Goal: Task Accomplishment & Management: Complete application form

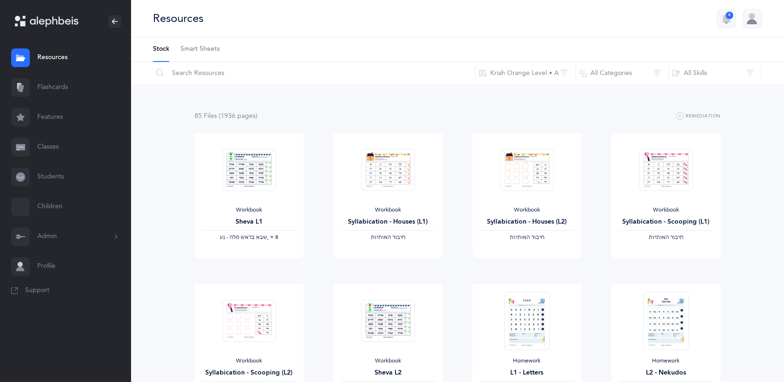
click at [51, 175] on link "Students" at bounding box center [65, 177] width 131 height 30
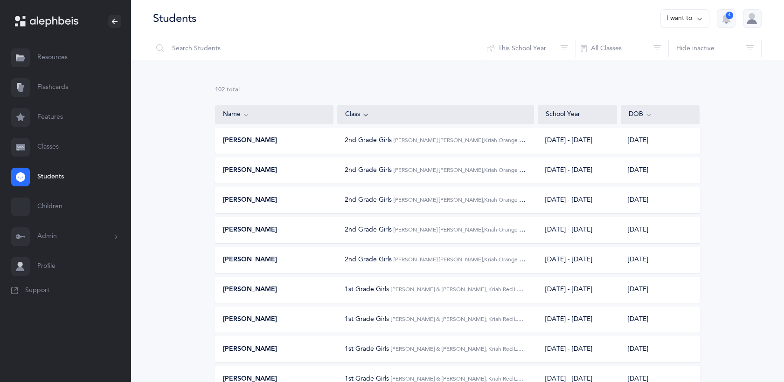
click at [54, 143] on link "Classes" at bounding box center [65, 147] width 131 height 30
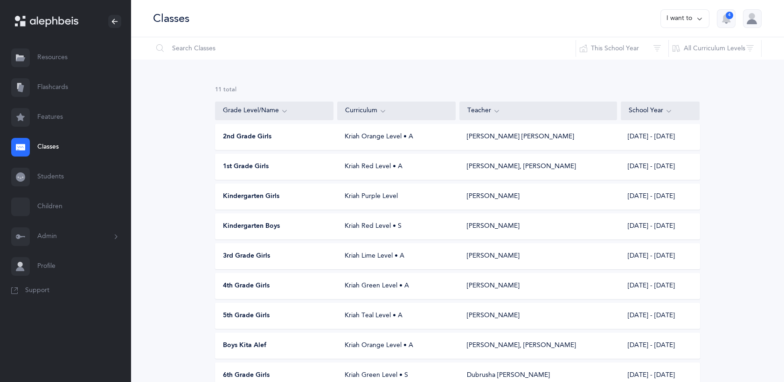
click at [238, 136] on span "2nd Grade Girls" at bounding box center [247, 136] width 48 height 9
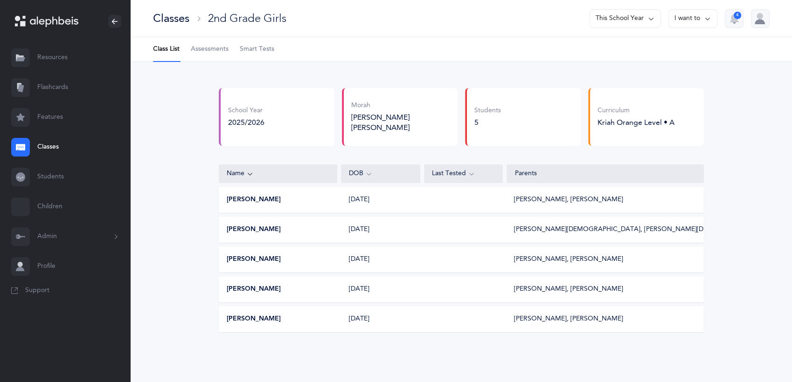
click at [206, 46] on span "Assessments" at bounding box center [210, 49] width 38 height 9
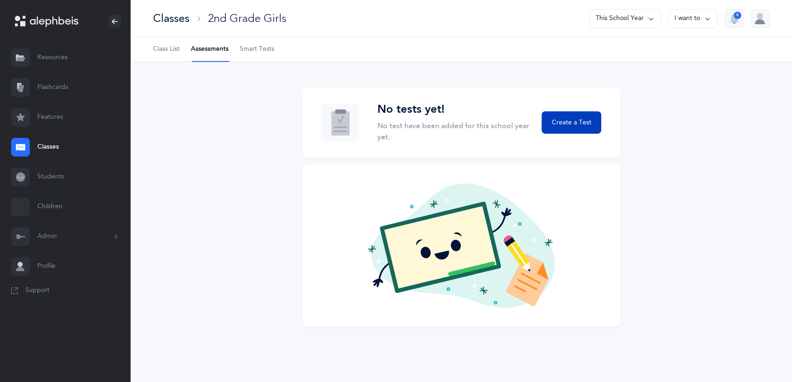
click at [564, 117] on button "Create a Test" at bounding box center [571, 122] width 60 height 22
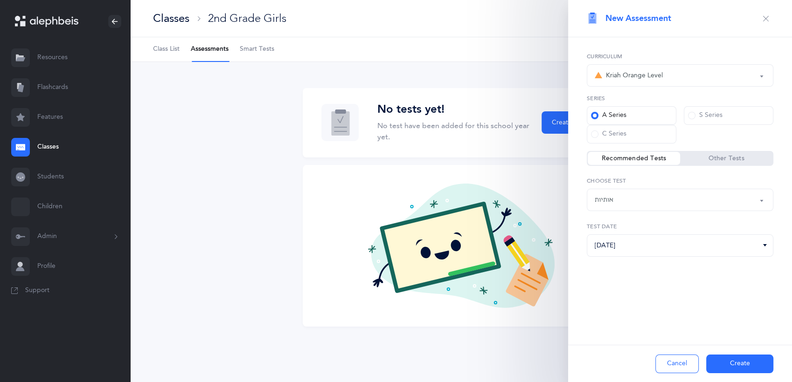
click at [765, 15] on icon "button" at bounding box center [765, 18] width 7 height 7
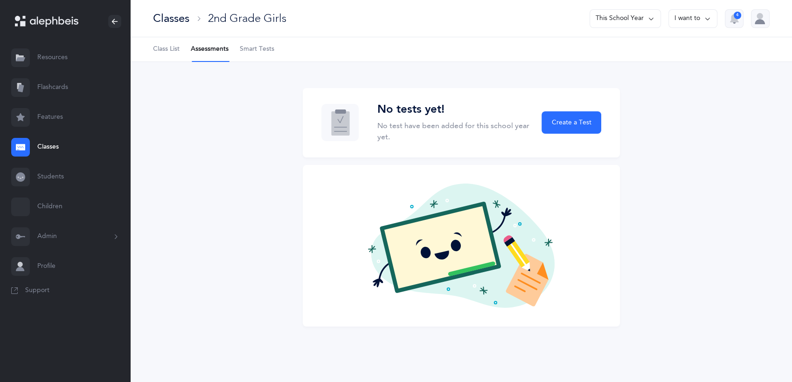
click at [691, 13] on button "I want to" at bounding box center [692, 18] width 49 height 19
click at [698, 18] on button "I want to" at bounding box center [692, 18] width 49 height 19
click at [168, 50] on span "Class List" at bounding box center [166, 49] width 27 height 9
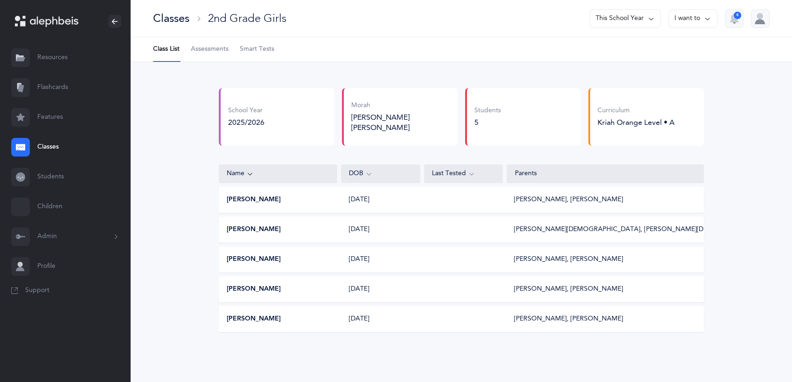
click at [687, 21] on button "I want to" at bounding box center [692, 18] width 49 height 19
click at [49, 176] on link "Students" at bounding box center [65, 177] width 131 height 30
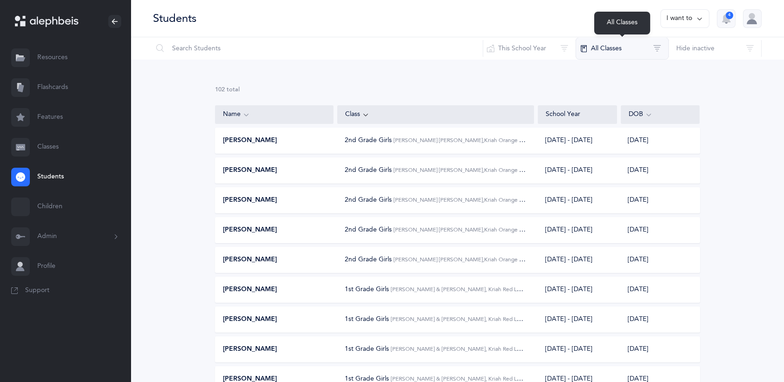
click at [637, 49] on button "All Classes" at bounding box center [621, 48] width 93 height 22
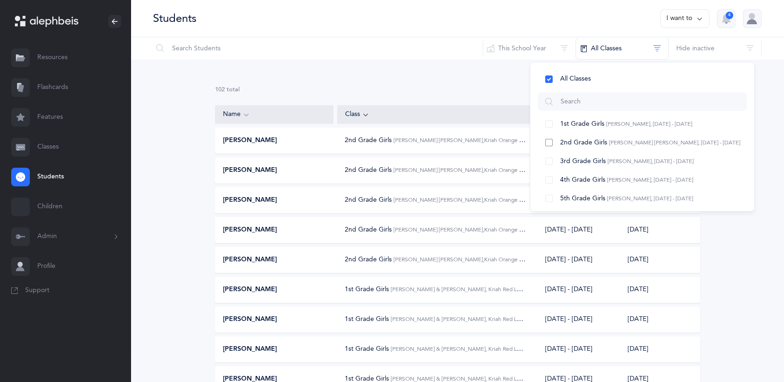
click at [612, 139] on span "[PERSON_NAME] [PERSON_NAME], [DATE] - [DATE]" at bounding box center [674, 142] width 131 height 7
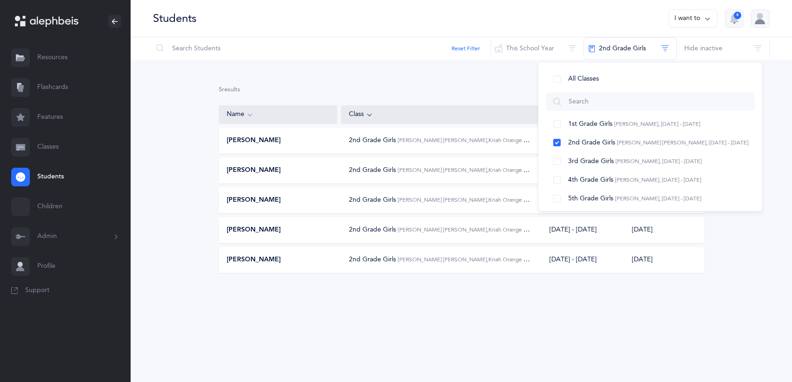
click at [759, 116] on div "5 results total Name Class School Year DOB [PERSON_NAME] 2nd Grade Girls [PERSO…" at bounding box center [461, 187] width 661 height 255
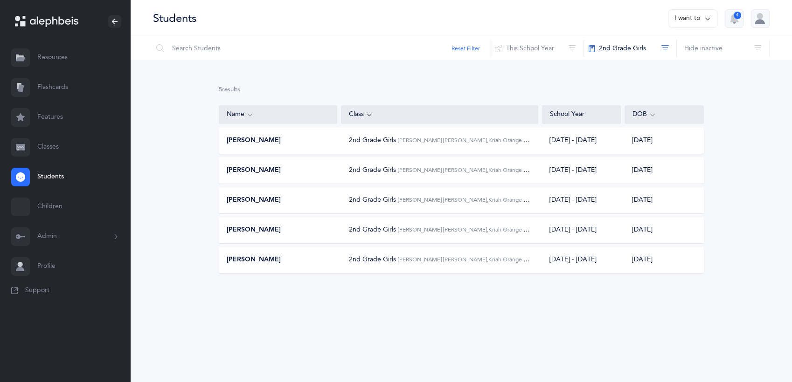
click at [708, 18] on icon at bounding box center [707, 19] width 7 height 10
click at [552, 76] on div "5 results total Name Class School Year DOB [PERSON_NAME] 2nd Grade Girls [PERSO…" at bounding box center [461, 187] width 661 height 255
click at [47, 151] on link "Classes" at bounding box center [65, 147] width 131 height 30
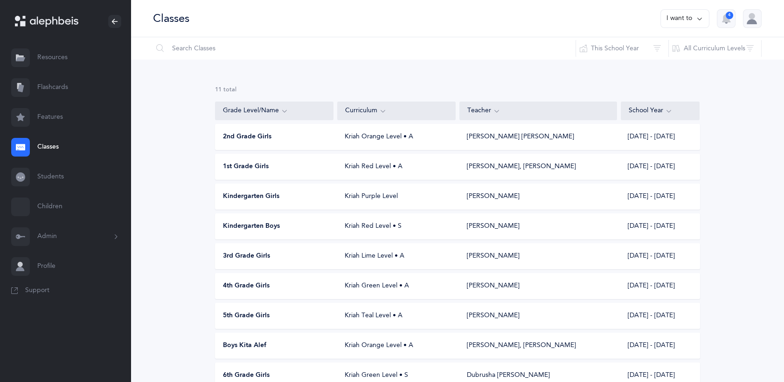
click at [252, 141] on span "2nd Grade Girls" at bounding box center [247, 136] width 48 height 9
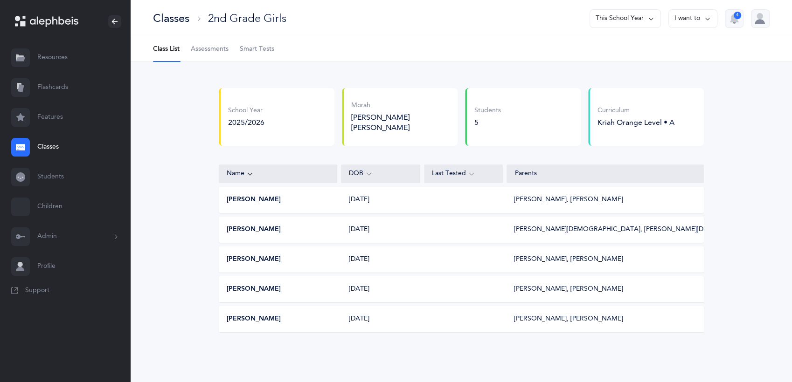
click at [205, 48] on span "Assessments" at bounding box center [210, 49] width 38 height 9
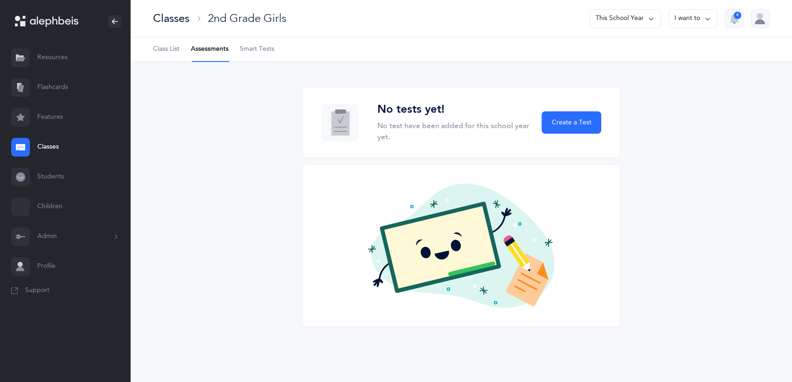
click at [677, 19] on button "I want to" at bounding box center [692, 18] width 49 height 19
click at [647, 17] on icon at bounding box center [650, 19] width 7 height 10
click at [647, 17] on button "This School Year" at bounding box center [624, 18] width 71 height 19
click at [250, 49] on span "Smart Tests" at bounding box center [257, 49] width 35 height 9
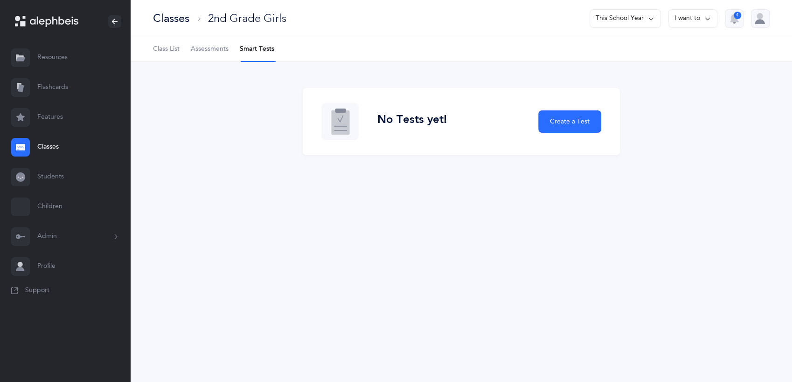
click at [213, 45] on span "Assessments" at bounding box center [210, 49] width 38 height 9
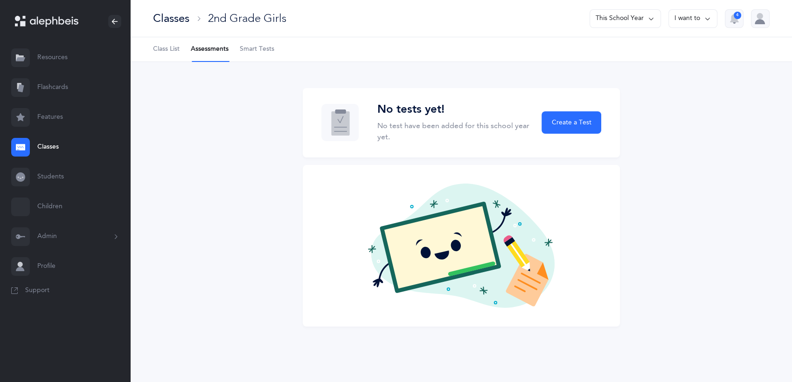
click at [256, 48] on span "Smart Tests" at bounding box center [257, 49] width 35 height 9
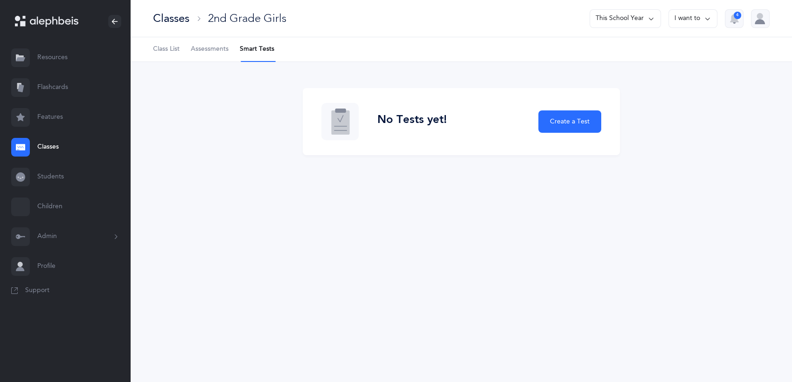
click at [209, 48] on span "Assessments" at bounding box center [210, 49] width 38 height 9
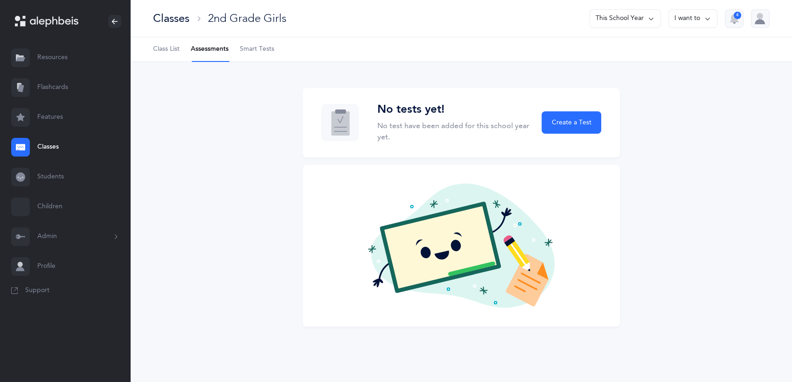
click at [683, 14] on button "I want to" at bounding box center [692, 18] width 49 height 19
click at [661, 118] on div "No tests yet! No test have been added for this school year yet. Create a Test N…" at bounding box center [461, 213] width 661 height 302
click at [430, 207] on icon at bounding box center [462, 246] width 183 height 125
click at [55, 177] on link "Students" at bounding box center [65, 177] width 131 height 30
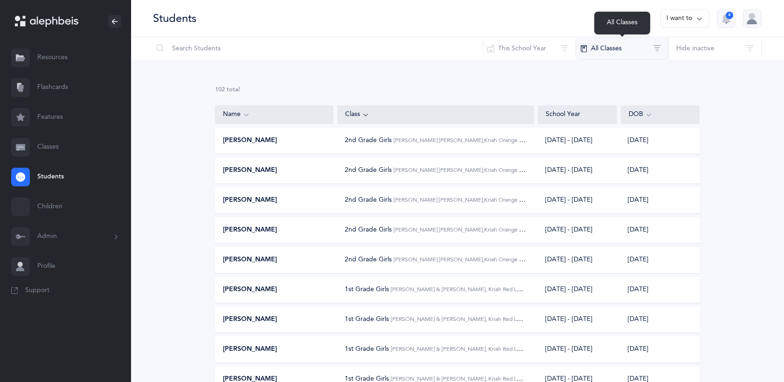
click at [605, 53] on button "All Classes" at bounding box center [621, 48] width 93 height 22
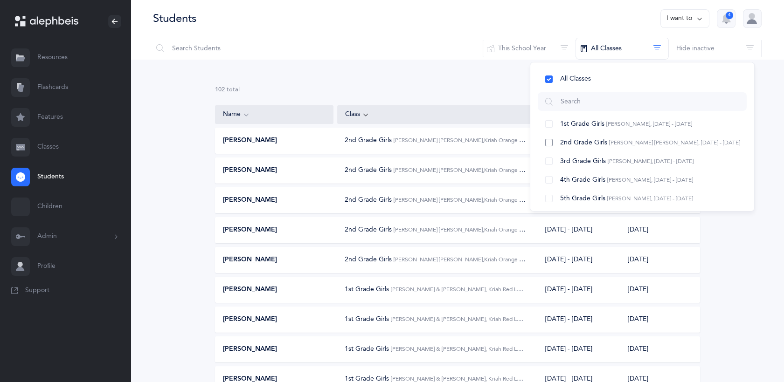
click at [547, 144] on button "2nd Grade Girls [PERSON_NAME] [PERSON_NAME], [DATE] - [DATE]" at bounding box center [642, 142] width 209 height 19
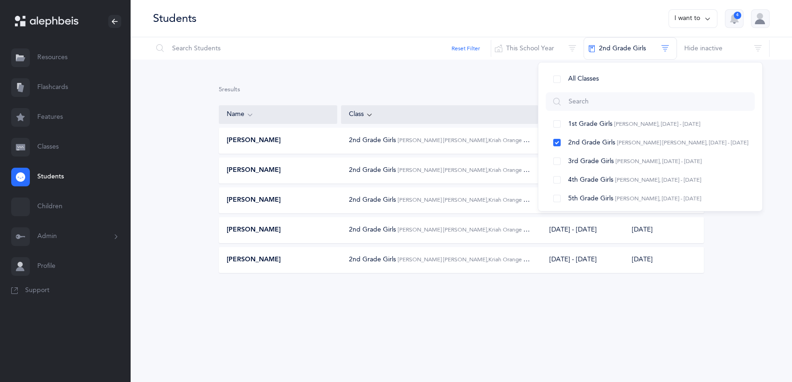
click at [739, 99] on div "5 results total Name Class School Year DOB [PERSON_NAME] 2nd Grade Girls [PERSO…" at bounding box center [461, 187] width 661 height 255
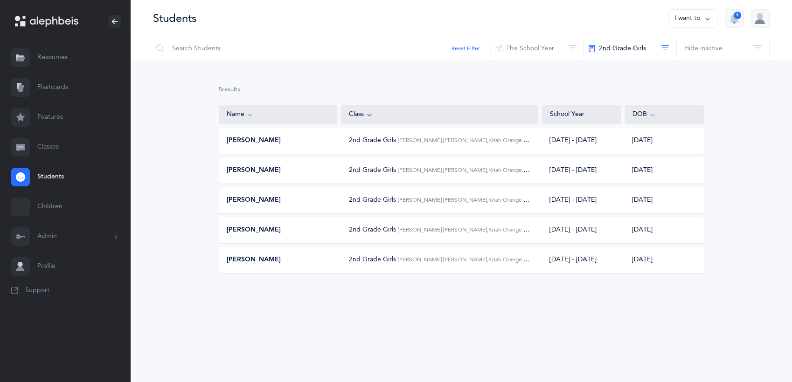
click at [707, 14] on icon at bounding box center [707, 19] width 7 height 10
click at [759, 170] on div "5 results total Name Class School Year DOB [PERSON_NAME] 2nd Grade Girls [PERSO…" at bounding box center [461, 187] width 661 height 255
click at [37, 287] on span "Support" at bounding box center [37, 290] width 24 height 9
click at [53, 150] on link "Classes" at bounding box center [65, 147] width 131 height 30
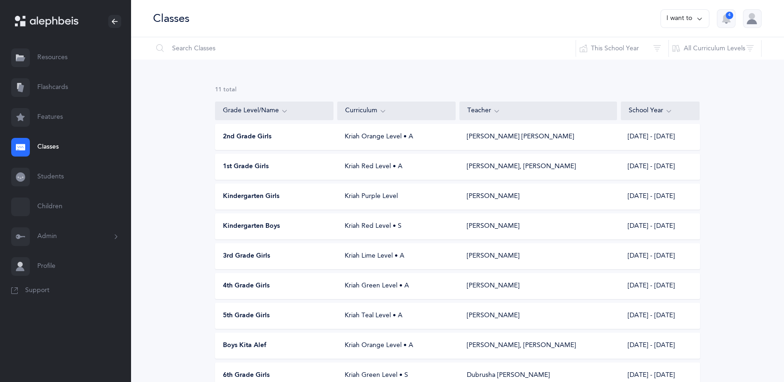
click at [251, 137] on span "2nd Grade Girls" at bounding box center [247, 136] width 48 height 9
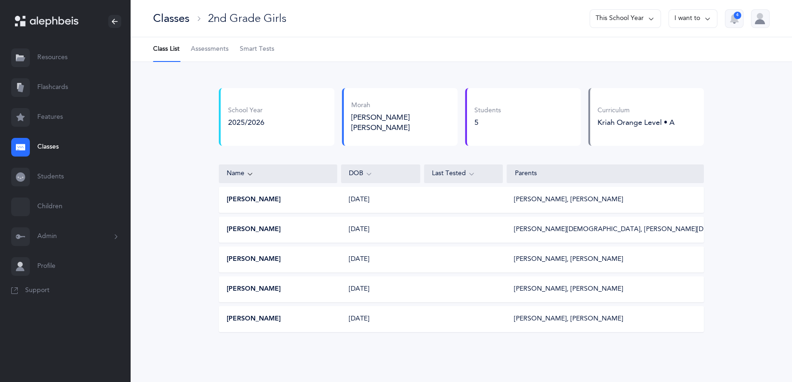
click at [223, 48] on span "Assessments" at bounding box center [210, 49] width 38 height 9
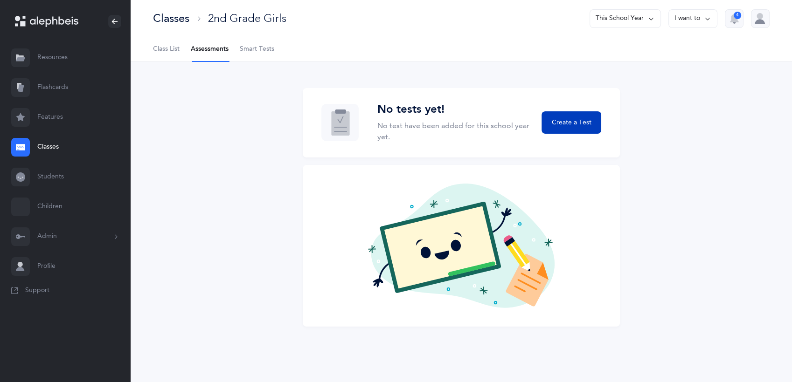
click at [568, 126] on span "Create a Test" at bounding box center [571, 123] width 40 height 10
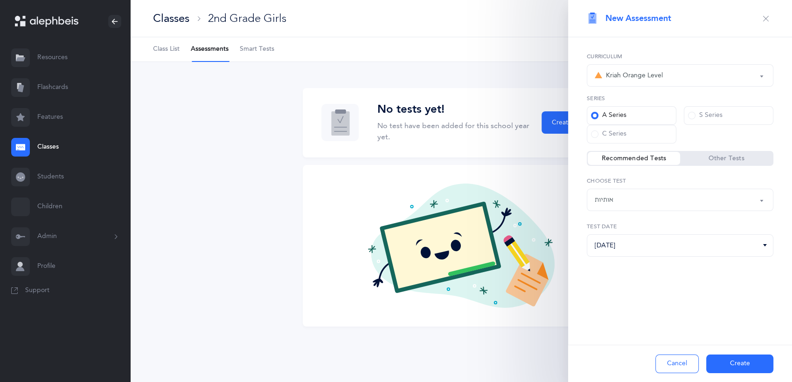
click at [734, 362] on button "Create" at bounding box center [739, 364] width 67 height 19
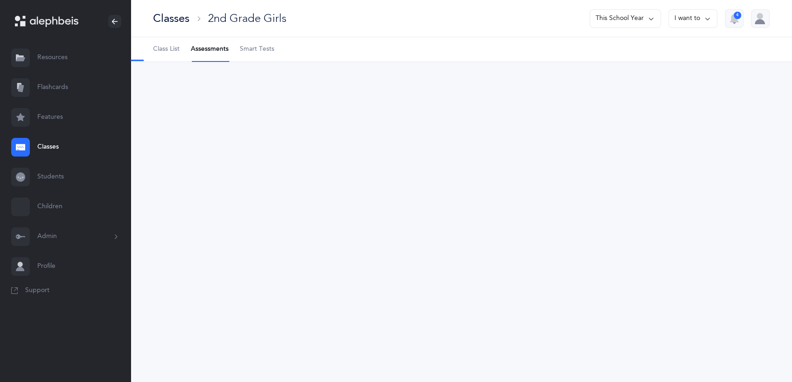
select select "2"
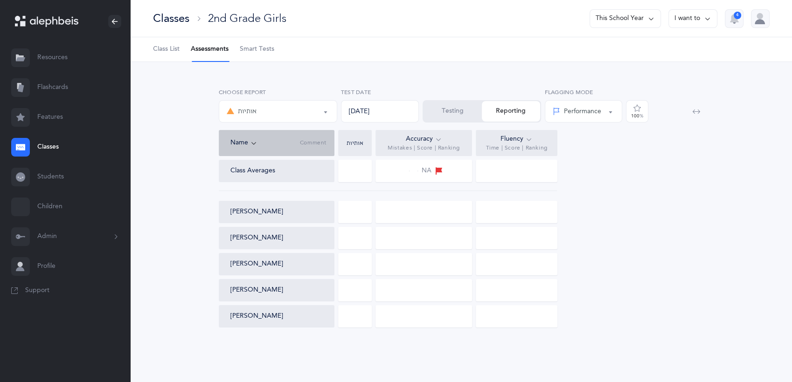
click at [451, 108] on button "Testing" at bounding box center [452, 111] width 58 height 21
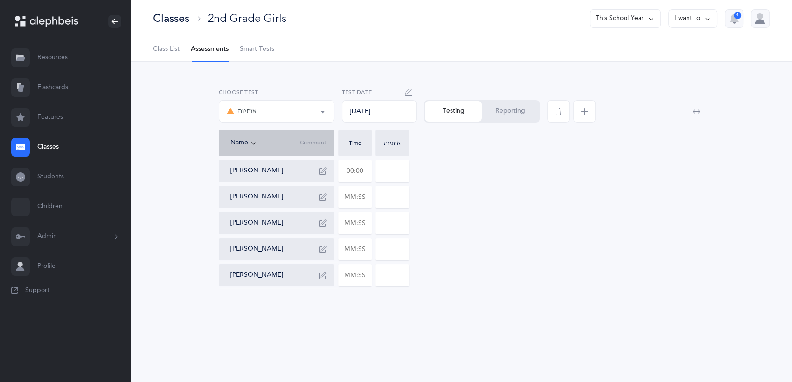
click at [364, 173] on input "text" at bounding box center [355, 170] width 33 height 21
type input "02:24"
click at [382, 173] on input "0" at bounding box center [392, 170] width 33 height 21
click at [395, 170] on input "0" at bounding box center [392, 170] width 33 height 21
type input "1"
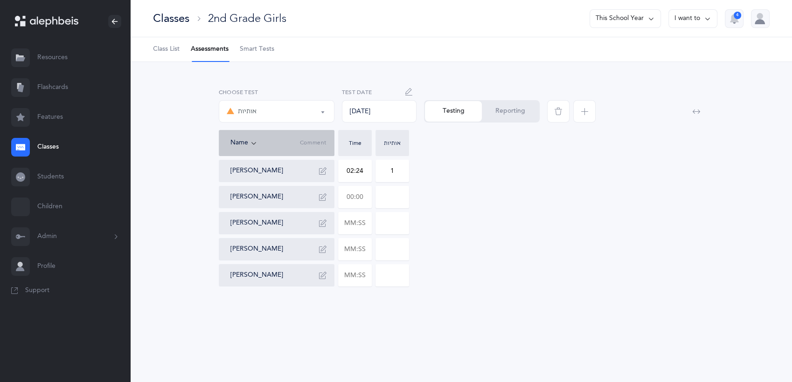
click at [366, 196] on input "text" at bounding box center [355, 197] width 33 height 21
type input "01:15"
type input "0"
click at [395, 197] on input "0" at bounding box center [392, 197] width 33 height 21
click at [348, 279] on input "text" at bounding box center [355, 275] width 33 height 21
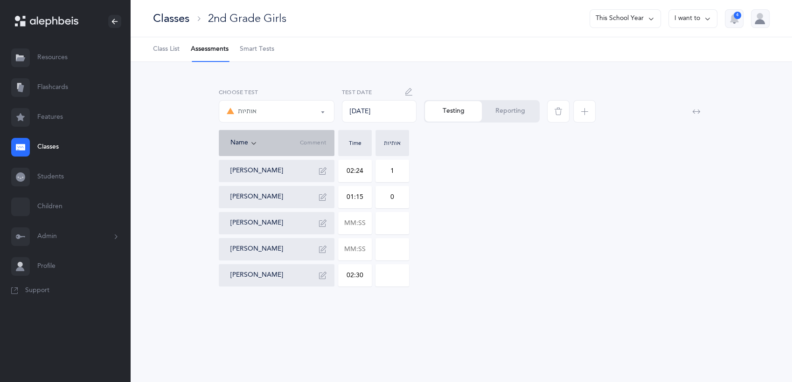
type input "02:30"
click at [382, 276] on input "0" at bounding box center [392, 275] width 33 height 21
type input "10"
click at [367, 175] on input "02:24" at bounding box center [355, 170] width 33 height 21
type input "02:22"
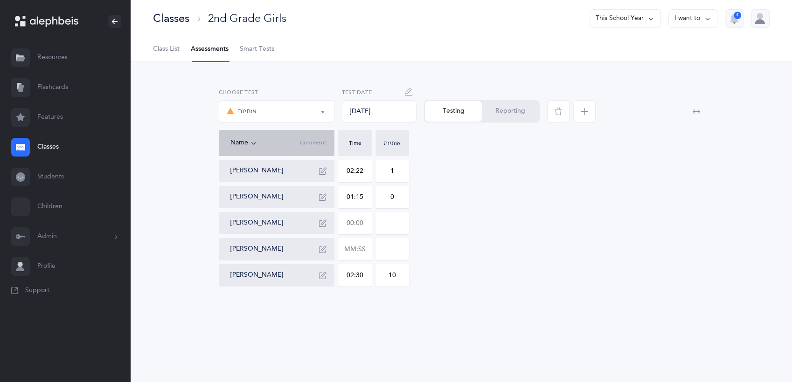
click at [365, 224] on input "text" at bounding box center [355, 223] width 33 height 21
type input "01:28"
click at [389, 223] on input "0" at bounding box center [392, 223] width 33 height 21
type input "2"
click at [365, 247] on input "text" at bounding box center [355, 249] width 33 height 21
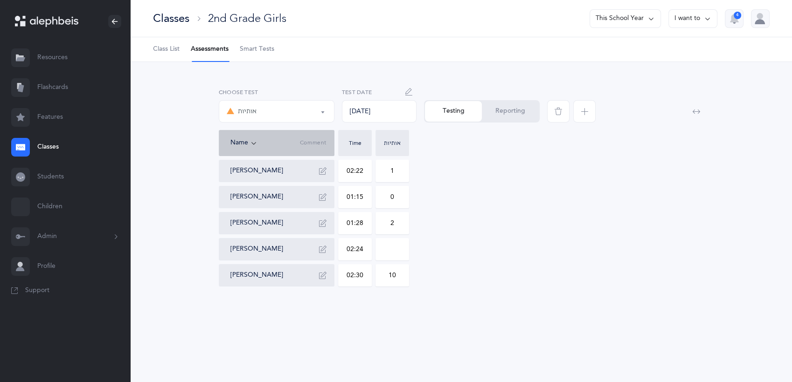
type input "02:24"
click at [391, 253] on input "0" at bounding box center [392, 249] width 33 height 21
type input "1"
click at [581, 111] on icon "button" at bounding box center [584, 111] width 7 height 7
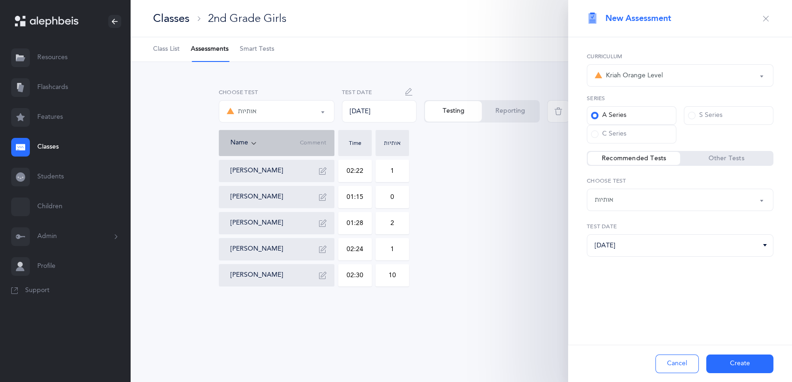
click at [672, 199] on div "אותיות" at bounding box center [680, 200] width 171 height 16
click at [655, 249] on link "נקודות" at bounding box center [680, 246] width 171 height 19
select select "3"
click at [723, 361] on button "Create" at bounding box center [739, 364] width 67 height 19
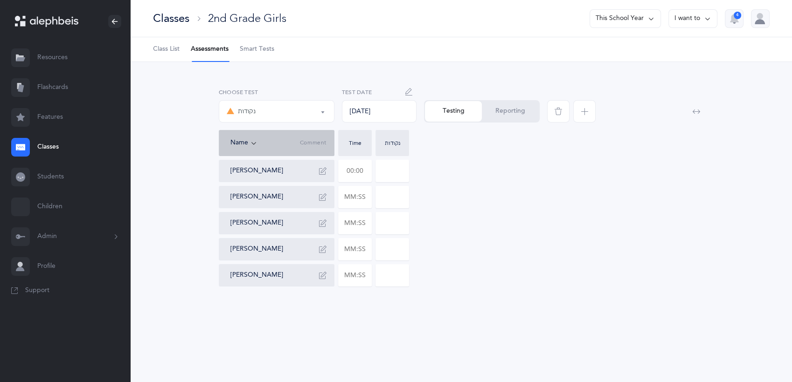
click at [365, 167] on input "text" at bounding box center [355, 170] width 33 height 21
type input "01:24"
type input "0"
click at [381, 168] on input "0" at bounding box center [392, 170] width 33 height 21
click at [362, 223] on input "text" at bounding box center [355, 223] width 33 height 21
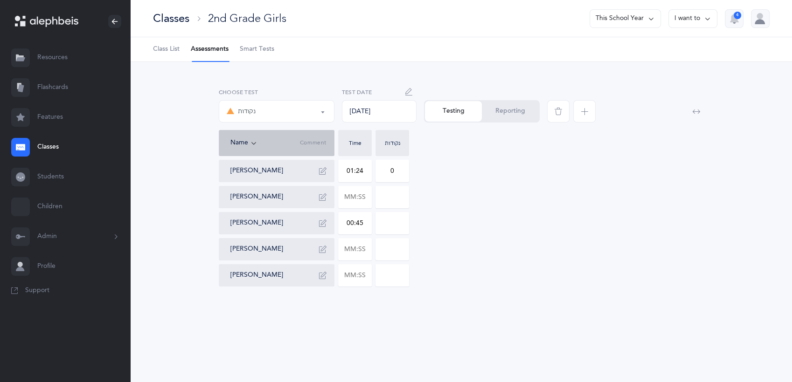
type input "00:45"
click at [385, 222] on input "0" at bounding box center [392, 223] width 33 height 21
drag, startPoint x: 385, startPoint y: 222, endPoint x: 398, endPoint y: 224, distance: 13.2
click at [398, 224] on input "0" at bounding box center [392, 223] width 33 height 21
type input "1"
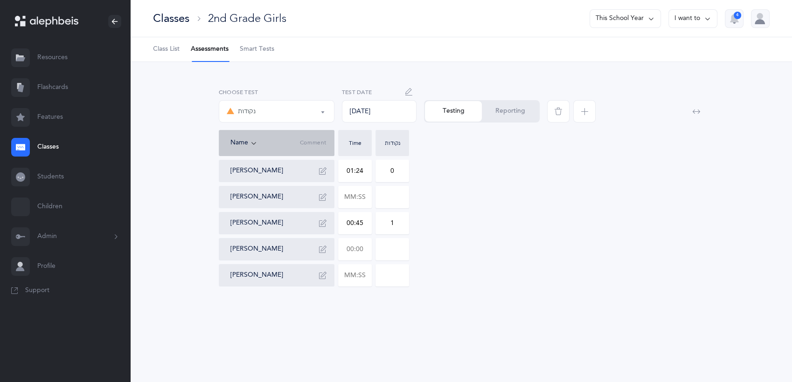
click at [364, 251] on input "text" at bounding box center [355, 249] width 33 height 21
type input "01:07"
type input "0"
click at [383, 249] on input "0" at bounding box center [392, 249] width 33 height 21
click at [366, 278] on input "text" at bounding box center [355, 275] width 33 height 21
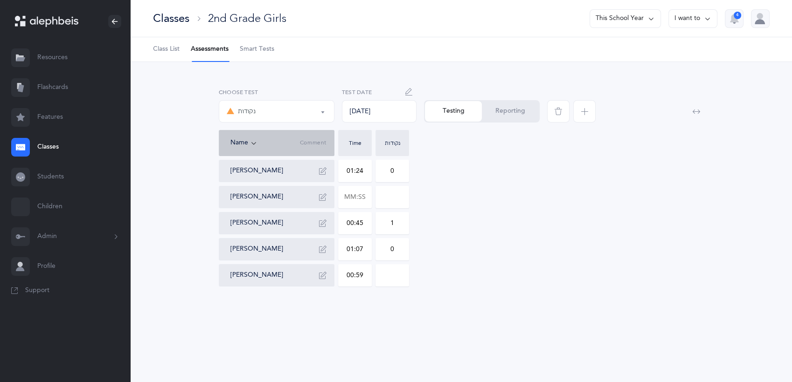
type input "00:59"
type input "0"
click at [483, 270] on div "[PERSON_NAME] 01:24 0 [PERSON_NAME] [PERSON_NAME] 00:45 1 [PERSON_NAME] 01:07 0…" at bounding box center [461, 223] width 485 height 127
click at [364, 196] on input "text" at bounding box center [355, 197] width 33 height 21
type input "00:48"
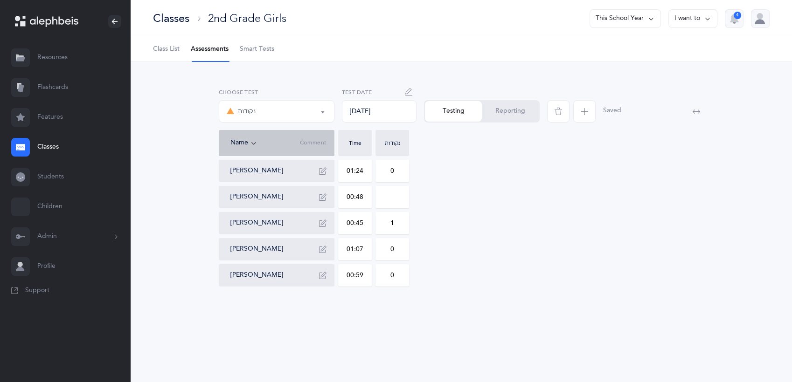
type input "0"
click at [466, 179] on div "[PERSON_NAME] 01:24 0 [PERSON_NAME] 00:48 0 [PERSON_NAME] 00:45 1 [PERSON_NAME]…" at bounding box center [461, 223] width 485 height 127
click at [577, 110] on span "button" at bounding box center [584, 111] width 22 height 22
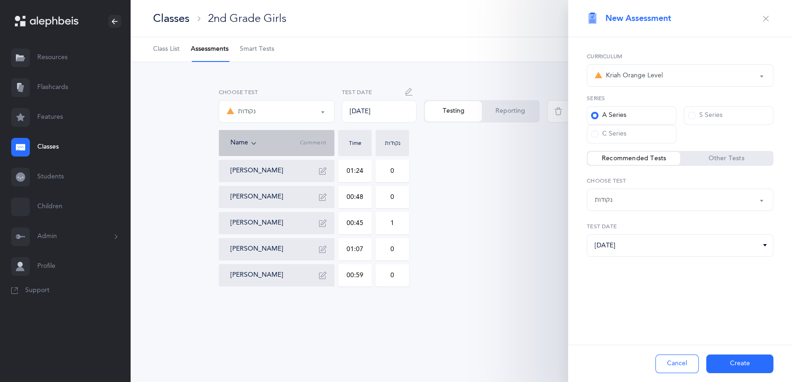
click at [630, 197] on div "נקודות" at bounding box center [680, 200] width 171 height 16
click at [628, 262] on span "אותיות ונקודות L2" at bounding box center [625, 265] width 49 height 8
select select "9"
click at [719, 366] on button "Create" at bounding box center [739, 364] width 67 height 19
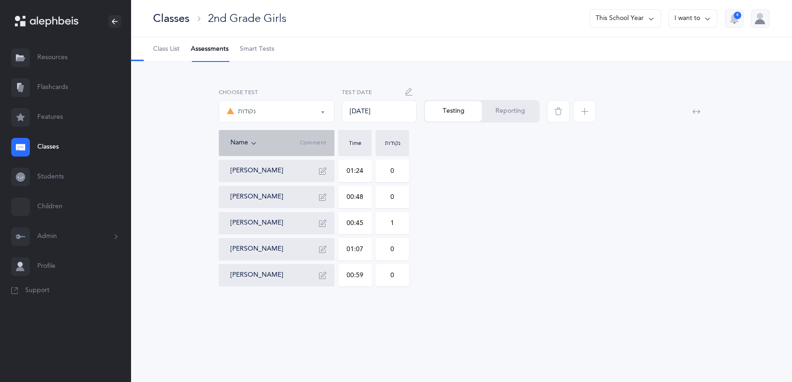
select select "9"
click at [364, 173] on input "text" at bounding box center [355, 170] width 33 height 21
type input "01:33"
type input "0"
click at [286, 341] on div "Classes 2nd Grade Girls This School Year I want to 4 Class List Assessments Sma…" at bounding box center [461, 191] width 661 height 382
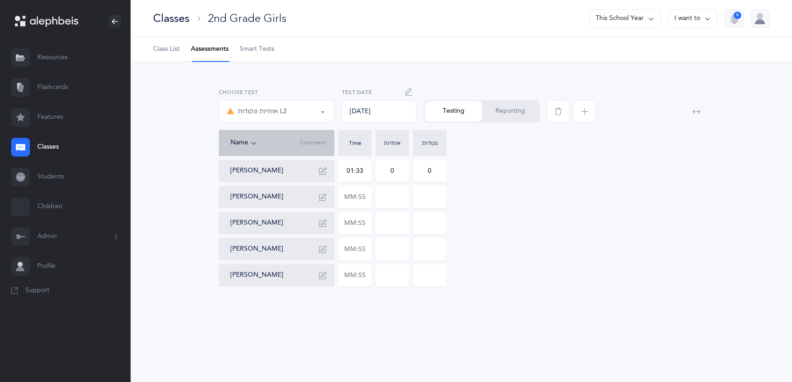
drag, startPoint x: 393, startPoint y: 173, endPoint x: 381, endPoint y: 173, distance: 12.1
click at [381, 173] on input "0" at bounding box center [392, 170] width 33 height 21
type input "3"
drag, startPoint x: 431, startPoint y: 172, endPoint x: 425, endPoint y: 172, distance: 6.1
click at [425, 172] on input "0" at bounding box center [429, 170] width 33 height 21
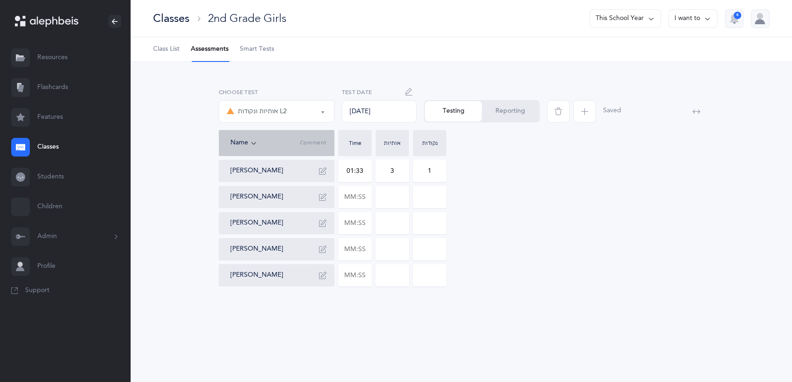
type input "1"
click at [392, 204] on input at bounding box center [392, 197] width 33 height 21
click at [363, 196] on input "text" at bounding box center [355, 197] width 33 height 21
type input "00:03"
type input "00:35"
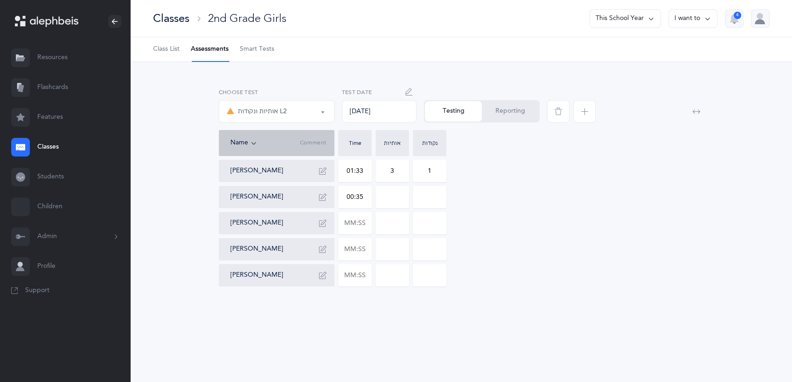
type input "0"
click at [386, 198] on input "0" at bounding box center [392, 197] width 33 height 21
drag, startPoint x: 420, startPoint y: 200, endPoint x: 432, endPoint y: 200, distance: 12.1
click at [432, 200] on input "0" at bounding box center [429, 197] width 33 height 21
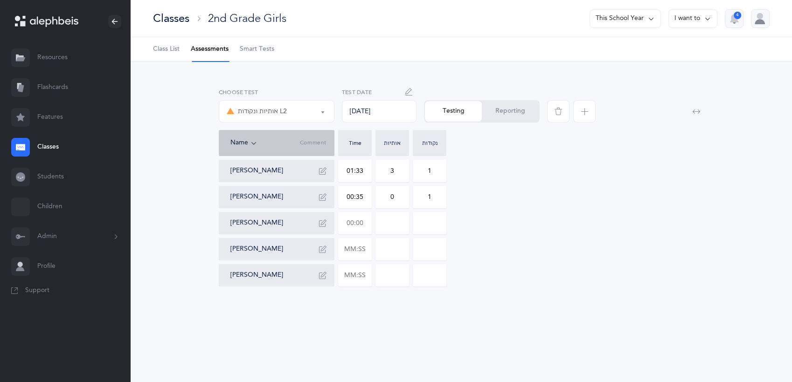
type input "1"
click at [367, 226] on input "text" at bounding box center [355, 223] width 33 height 21
type input "01:00"
type input "0"
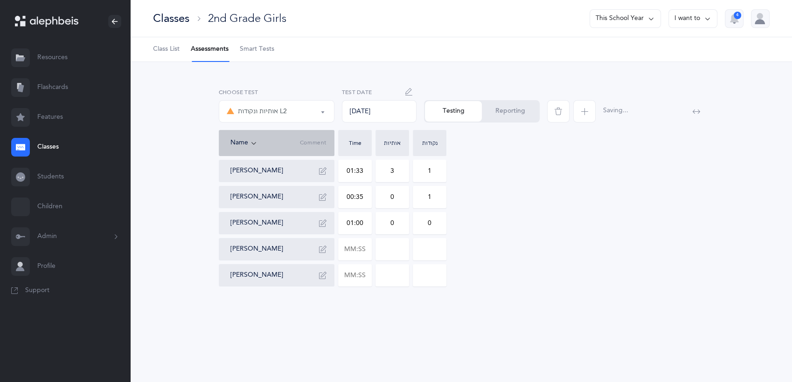
click at [304, 310] on div "אותיות נקודות אותיות ונקודות L2 אותיות ונקודות L2 אותיות נקודות אותיות ונקודות …" at bounding box center [461, 197] width 661 height 270
click at [364, 271] on input "text" at bounding box center [355, 275] width 33 height 21
type input "01:40"
type input "0"
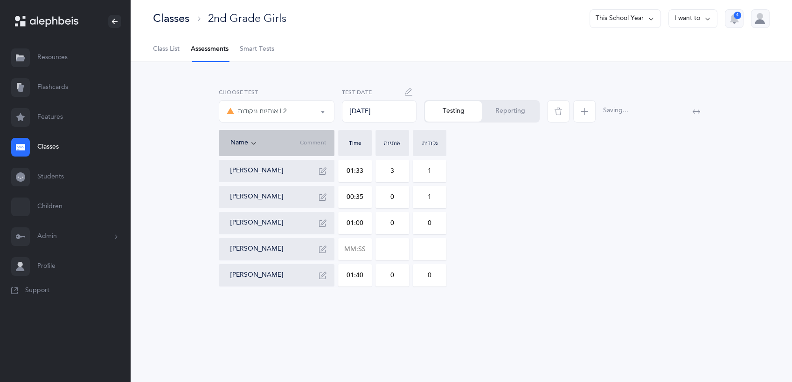
click at [434, 294] on div "[PERSON_NAME] 01:33 3 1 [PERSON_NAME] 00:35 0 1 [PERSON_NAME] 01:00 0 0 [PERSON…" at bounding box center [461, 227] width 485 height 134
click at [362, 247] on input "text" at bounding box center [355, 249] width 33 height 21
type input "02:30"
type input "0"
click at [401, 256] on input "0" at bounding box center [392, 249] width 33 height 21
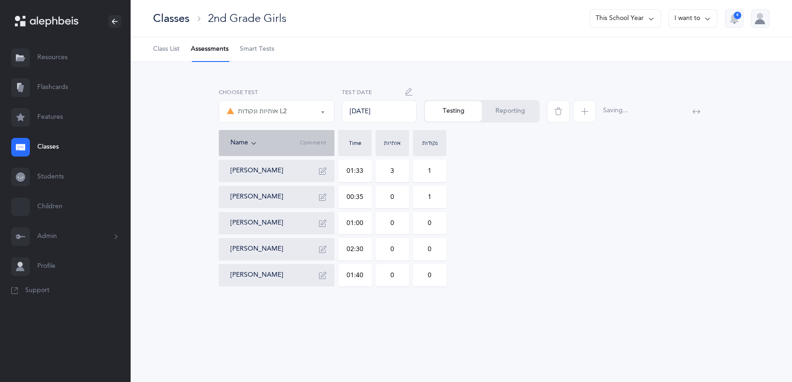
drag, startPoint x: 394, startPoint y: 250, endPoint x: 386, endPoint y: 249, distance: 8.1
click at [386, 249] on input "0" at bounding box center [392, 249] width 33 height 21
type input "4"
click at [490, 229] on div "[PERSON_NAME] 01:33 3 1 [PERSON_NAME] 00:35 0 1 [PERSON_NAME] 01:00 0 0 [PERSON…" at bounding box center [461, 223] width 485 height 127
click at [587, 111] on icon "button" at bounding box center [584, 111] width 7 height 7
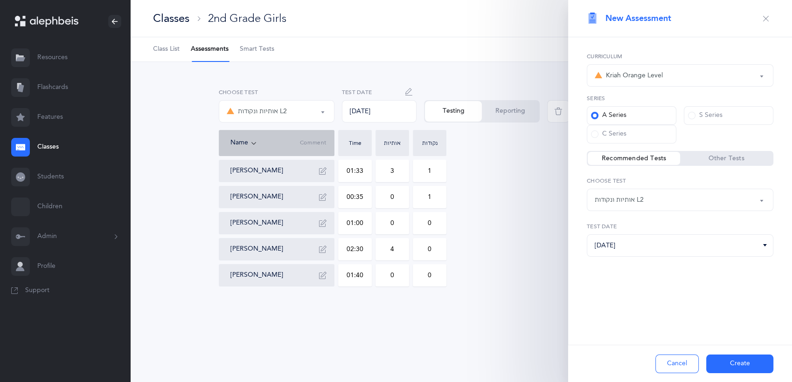
click at [646, 196] on div "אותיות ונקודות L2" at bounding box center [680, 200] width 171 height 16
click at [729, 159] on label "Other Tests" at bounding box center [726, 158] width 92 height 9
click at [0, 0] on input "Other Tests" at bounding box center [0, 0] width 0 height 0
select select "12"
click at [725, 362] on button "Create" at bounding box center [739, 364] width 67 height 19
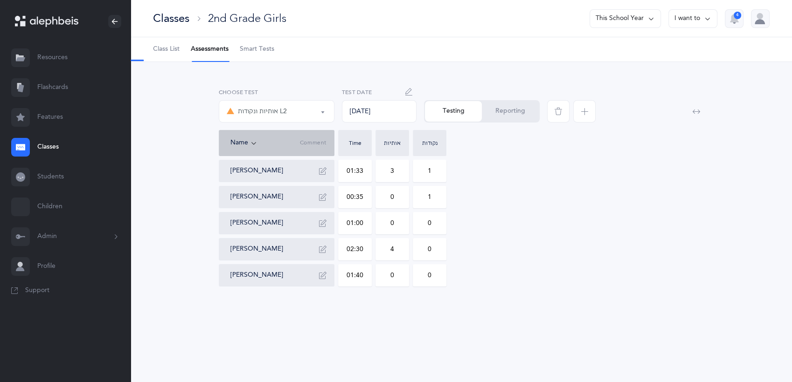
select select "12"
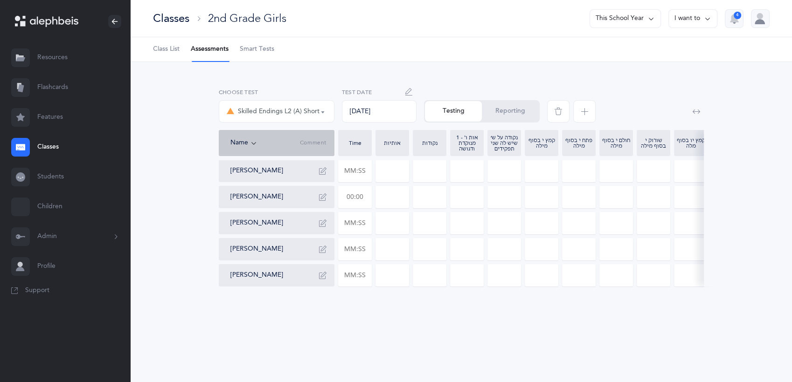
click at [365, 191] on input "text" at bounding box center [355, 197] width 33 height 21
type input "00:48"
type input "0"
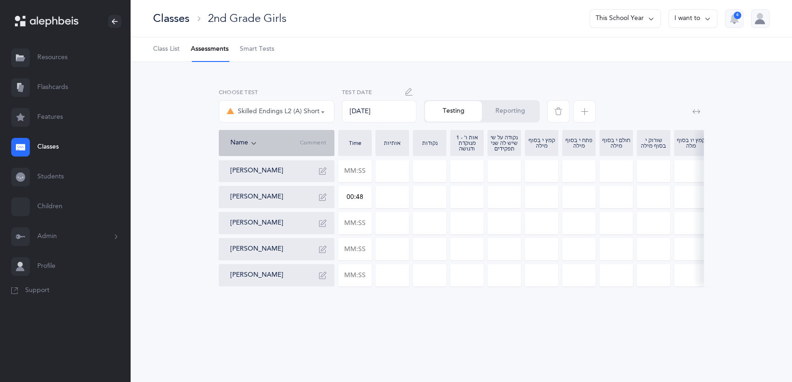
type input "0"
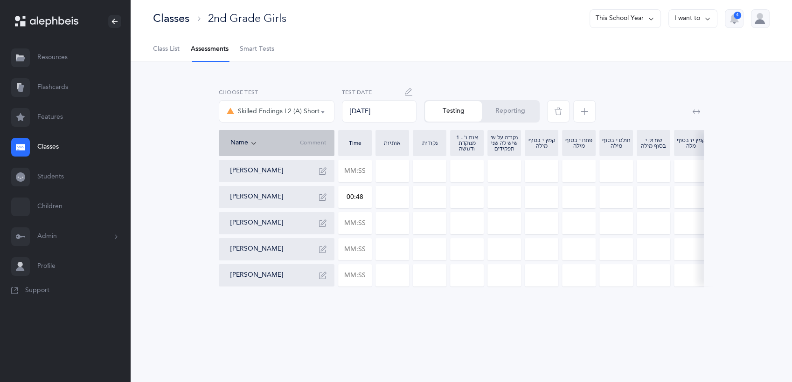
type input "0"
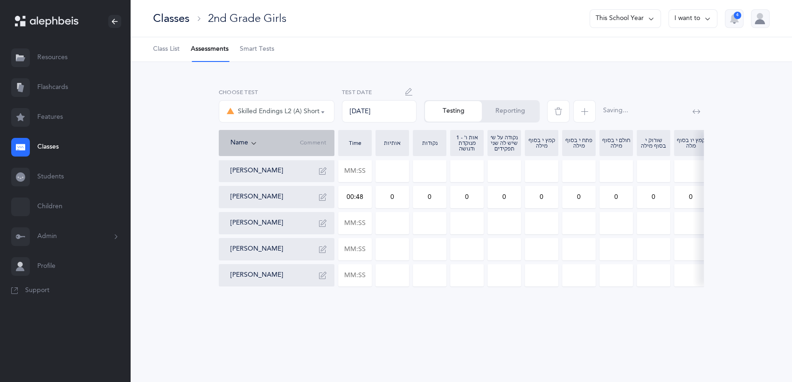
click at [384, 200] on input "0" at bounding box center [392, 197] width 33 height 21
type input "1"
drag, startPoint x: 435, startPoint y: 198, endPoint x: 421, endPoint y: 196, distance: 14.1
click at [421, 196] on input "0" at bounding box center [429, 197] width 33 height 21
type input "1"
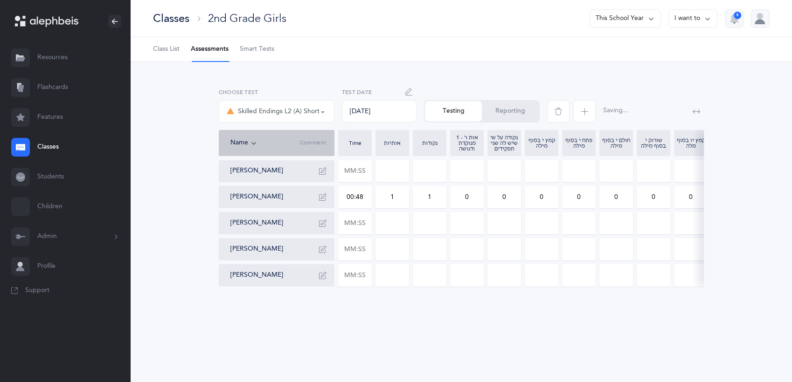
drag, startPoint x: 546, startPoint y: 195, endPoint x: 534, endPoint y: 196, distance: 11.7
click at [534, 196] on input "0" at bounding box center [541, 197] width 33 height 21
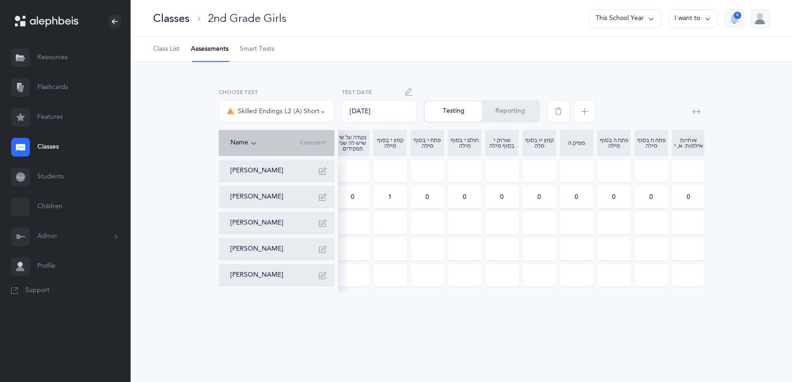
scroll to position [0, 153]
type input "1"
drag, startPoint x: 657, startPoint y: 200, endPoint x: 637, endPoint y: 199, distance: 19.2
click at [637, 199] on input "0" at bounding box center [649, 197] width 33 height 21
type input "2"
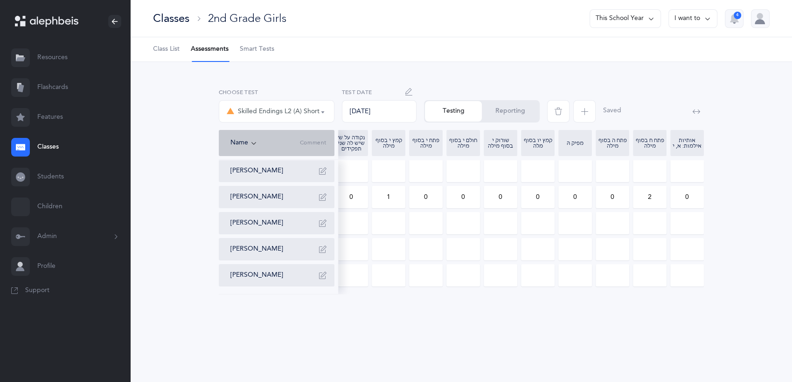
click at [745, 185] on div "אותיות נקודות אותיות ונקודות L2 Skilled Endings L2 (A) Short Skilled Endings L2…" at bounding box center [461, 189] width 609 height 210
click at [579, 111] on span "button" at bounding box center [584, 111] width 22 height 22
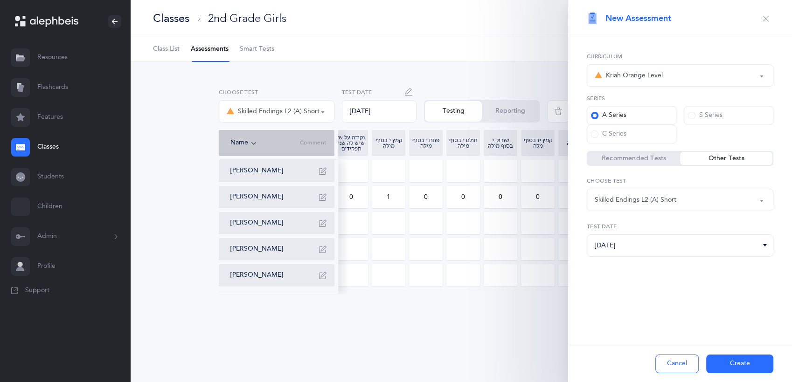
click at [660, 158] on label "Recommended Tests" at bounding box center [634, 158] width 92 height 9
click at [0, 0] on input "Recommended Tests" at bounding box center [0, 0] width 0 height 0
click at [727, 208] on button "אותיות" at bounding box center [680, 200] width 187 height 22
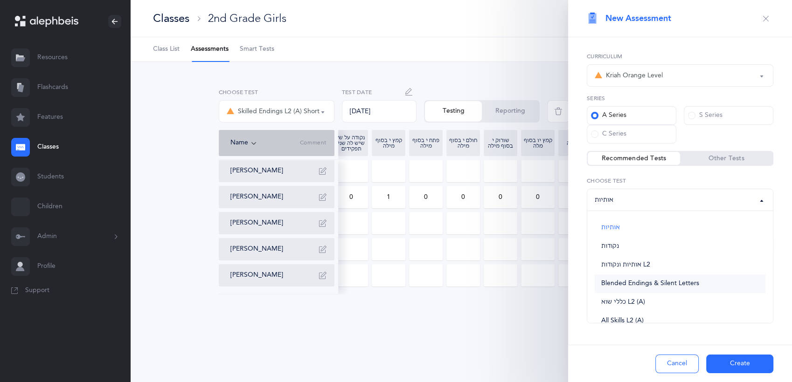
click at [698, 287] on link "Blended Endings & Silent Letters" at bounding box center [680, 284] width 171 height 19
select select "5"
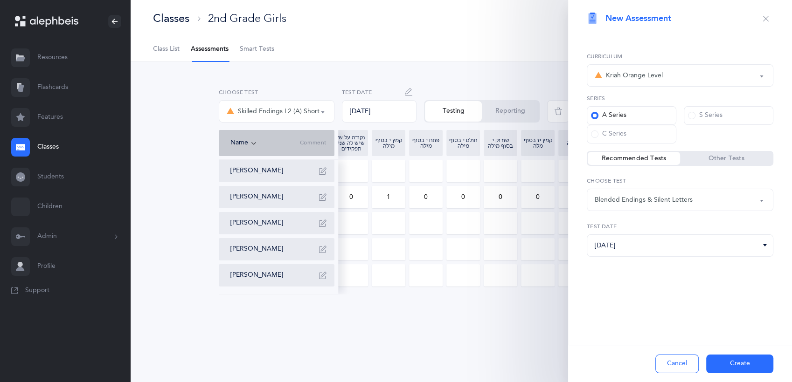
click at [722, 359] on button "Create" at bounding box center [739, 364] width 67 height 19
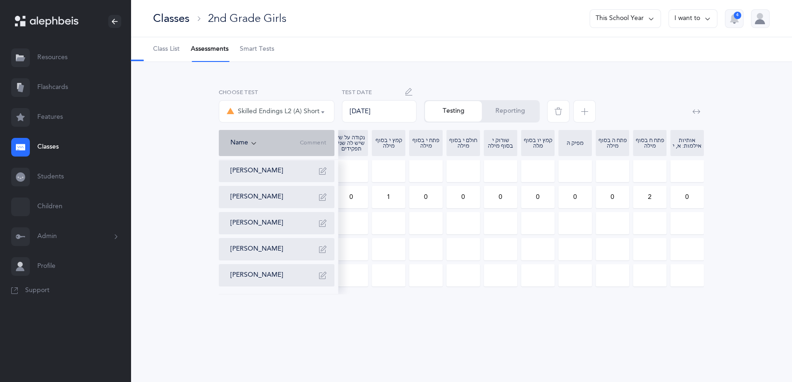
select select "5"
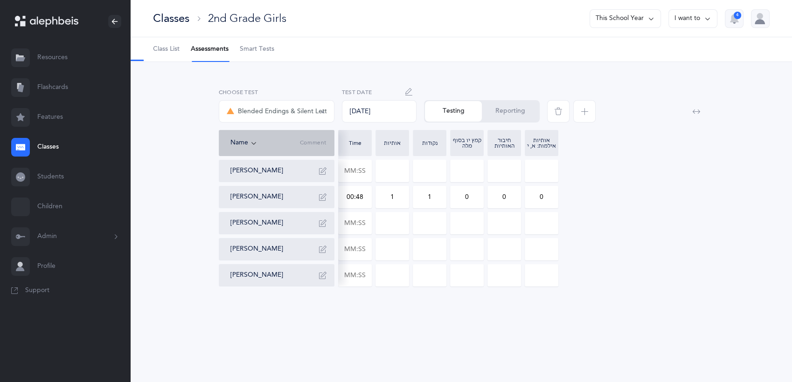
scroll to position [0, 0]
click at [369, 250] on input "text" at bounding box center [355, 249] width 33 height 21
type input "01:47"
type input "0"
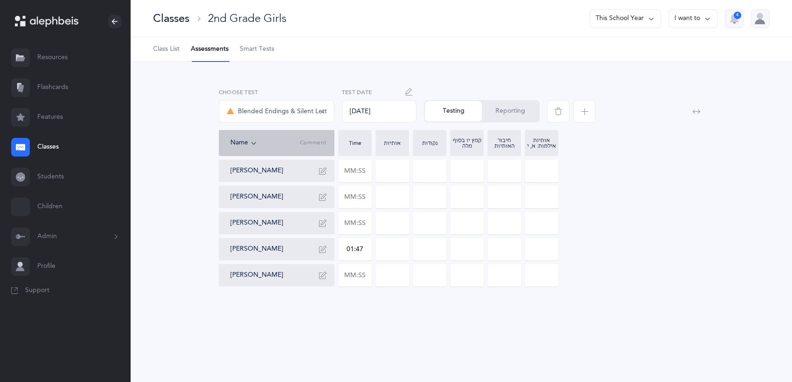
type input "0"
click at [389, 249] on input "0" at bounding box center [392, 249] width 33 height 21
drag, startPoint x: 389, startPoint y: 249, endPoint x: 396, endPoint y: 249, distance: 7.5
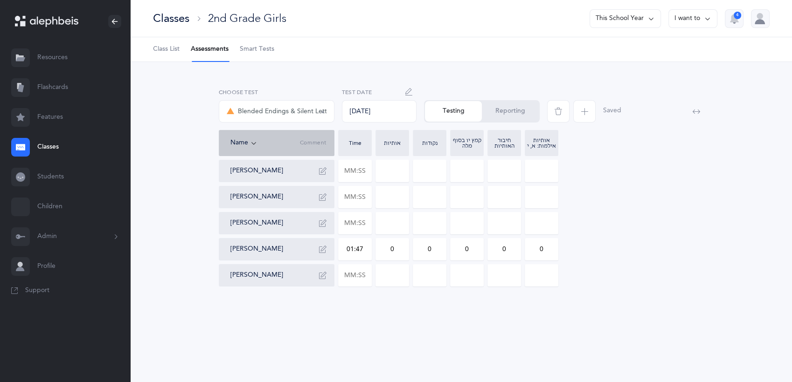
click at [396, 249] on input "0" at bounding box center [392, 249] width 33 height 21
type input "5"
drag, startPoint x: 424, startPoint y: 250, endPoint x: 444, endPoint y: 250, distance: 20.1
click at [444, 250] on input "0" at bounding box center [429, 249] width 33 height 21
type input "3"
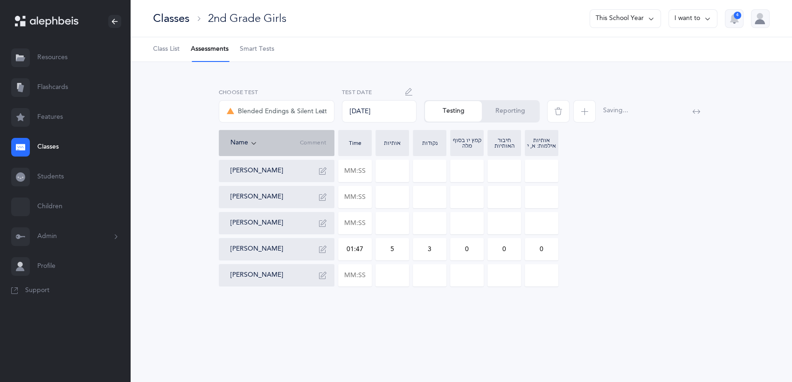
drag, startPoint x: 471, startPoint y: 247, endPoint x: 458, endPoint y: 248, distance: 12.2
click at [458, 248] on input "0" at bounding box center [466, 249] width 33 height 21
type input "2"
click at [367, 222] on input "text" at bounding box center [355, 223] width 33 height 21
type input "01:10"
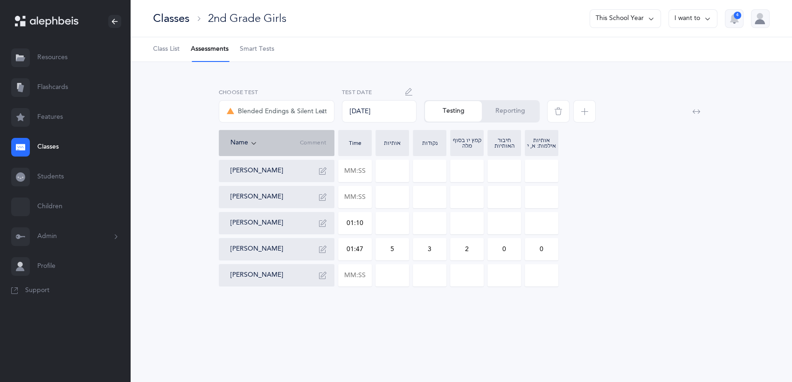
type input "0"
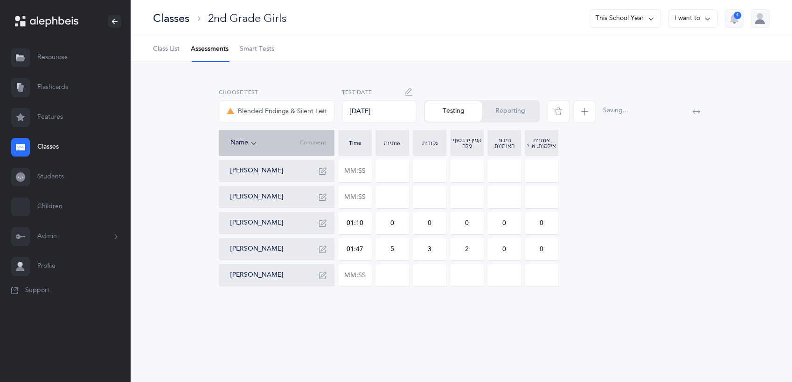
click at [418, 225] on input "0" at bounding box center [429, 223] width 33 height 21
drag, startPoint x: 425, startPoint y: 223, endPoint x: 440, endPoint y: 220, distance: 15.3
click at [440, 220] on input "0" at bounding box center [429, 223] width 33 height 21
type input "1"
drag, startPoint x: 463, startPoint y: 224, endPoint x: 472, endPoint y: 222, distance: 9.6
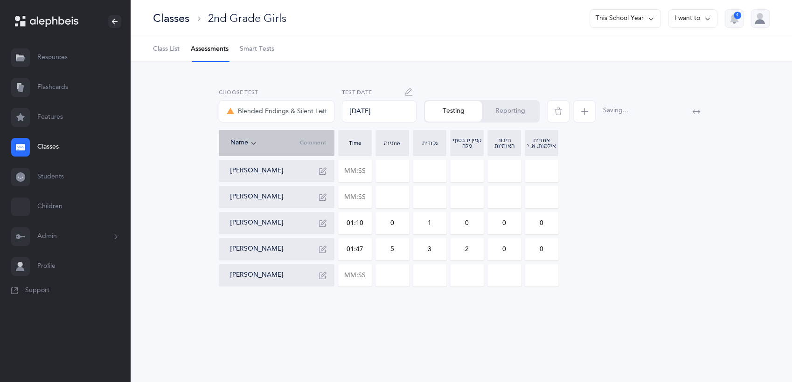
click at [472, 222] on input "0" at bounding box center [466, 223] width 33 height 21
type input "1"
click at [366, 277] on input "text" at bounding box center [355, 275] width 33 height 21
type input "01:04"
type input "0"
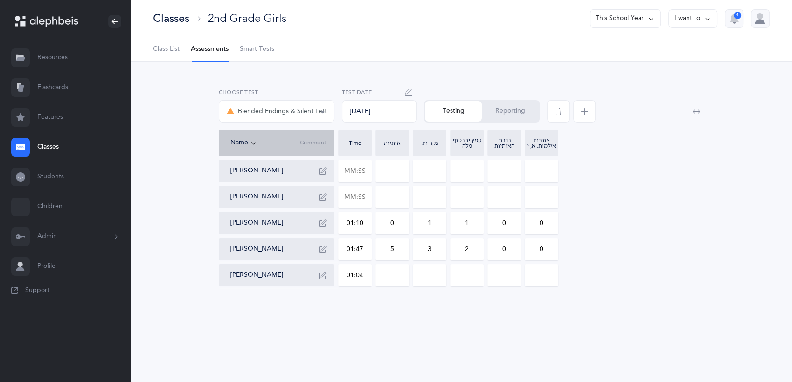
type input "01:04"
type input "0"
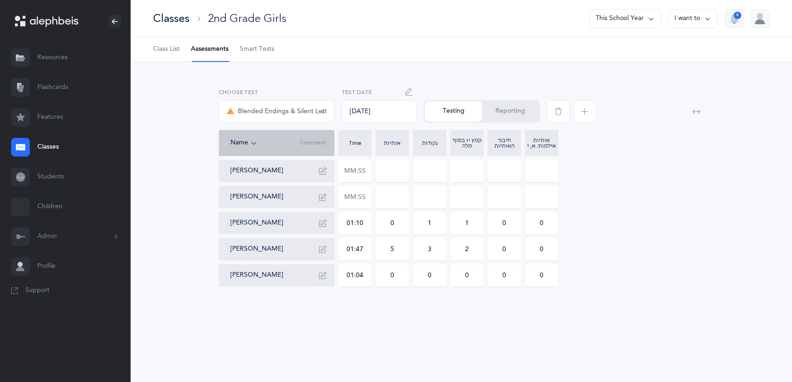
click at [381, 277] on input "0" at bounding box center [392, 275] width 33 height 21
click at [363, 194] on input "text" at bounding box center [355, 197] width 33 height 21
type input "00:28"
type input "0"
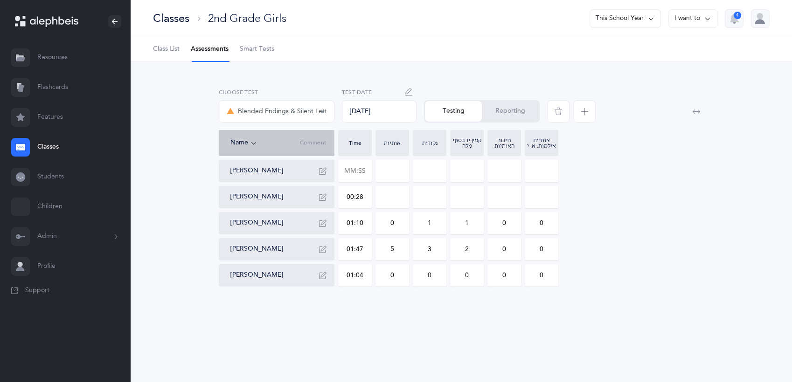
type input "0"
click at [425, 199] on input "0" at bounding box center [429, 197] width 33 height 21
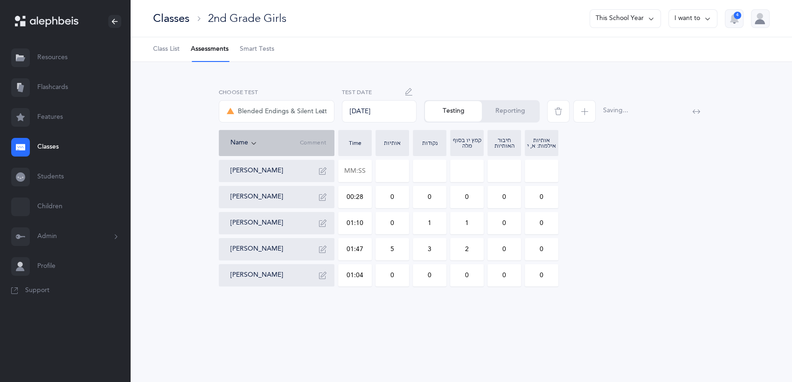
drag, startPoint x: 425, startPoint y: 199, endPoint x: 436, endPoint y: 196, distance: 11.9
click at [436, 196] on input "0" at bounding box center [429, 197] width 33 height 21
type input "2"
